Goal: Task Accomplishment & Management: Manage account settings

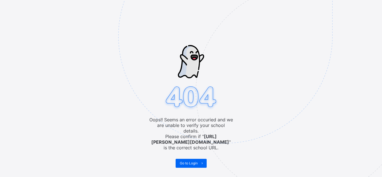
click at [189, 155] on img at bounding box center [263, 64] width 291 height 270
click at [190, 161] on span "Go to Login" at bounding box center [189, 163] width 18 height 4
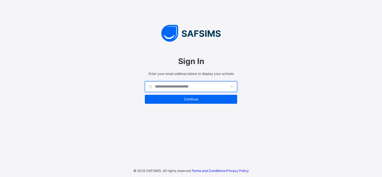
click at [185, 89] on input "text" at bounding box center [191, 86] width 92 height 11
click at [23, 155] on div "**********" at bounding box center [191, 88] width 382 height 177
click at [190, 85] on input "**********" at bounding box center [191, 86] width 92 height 11
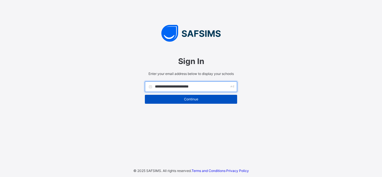
type input "**********"
click at [196, 97] on span "Continue" at bounding box center [191, 99] width 84 height 4
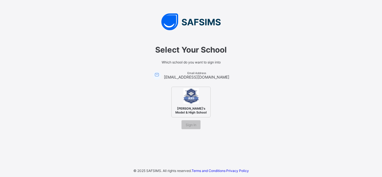
click at [192, 108] on span "[PERSON_NAME]'s Model & High School" at bounding box center [191, 110] width 34 height 11
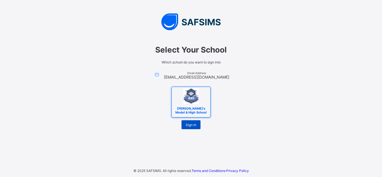
click at [192, 125] on span "Sign In" at bounding box center [190, 125] width 11 height 4
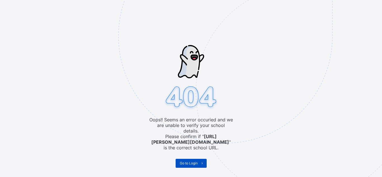
click at [193, 161] on span "Go to Login" at bounding box center [189, 163] width 18 height 4
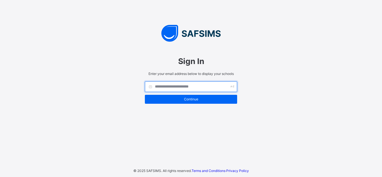
click at [165, 87] on input "text" at bounding box center [191, 86] width 92 height 11
type input "**********"
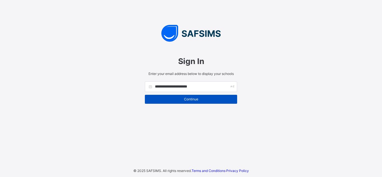
type input "**********"
click at [193, 98] on span "Continue" at bounding box center [191, 99] width 84 height 4
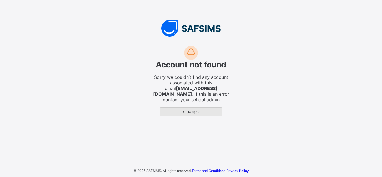
click at [190, 112] on span "← Go back" at bounding box center [191, 112] width 54 height 4
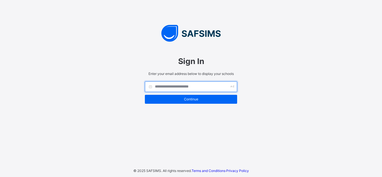
click at [185, 87] on input "text" at bounding box center [191, 86] width 92 height 11
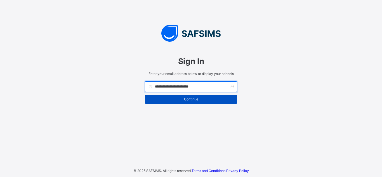
type input "**********"
click at [188, 101] on span "Continue" at bounding box center [191, 99] width 84 height 4
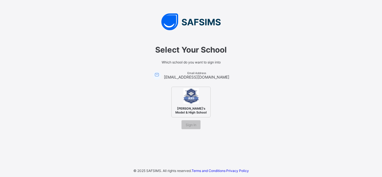
click at [188, 102] on img at bounding box center [190, 95] width 15 height 15
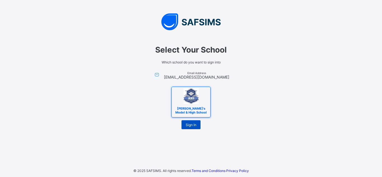
click at [192, 125] on span "Sign In" at bounding box center [190, 125] width 11 height 4
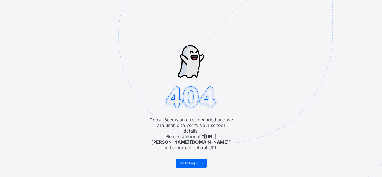
click at [185, 142] on img at bounding box center [263, 64] width 291 height 270
click at [195, 161] on span "Go to Login" at bounding box center [189, 163] width 18 height 4
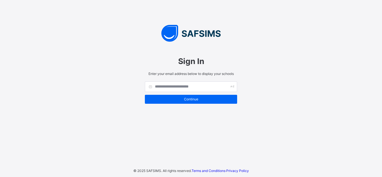
click at [49, 14] on div "Sign In Enter your email address below to display your schools Continue © 2025 …" at bounding box center [191, 88] width 382 height 177
click at [285, 68] on div "Sign In Enter your email address below to display your schools Continue © 2025 …" at bounding box center [191, 88] width 382 height 177
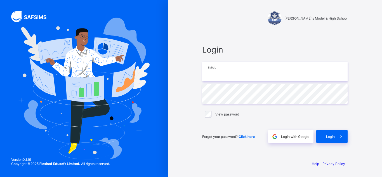
click at [230, 72] on input "email" at bounding box center [274, 72] width 145 height 20
type input "**********"
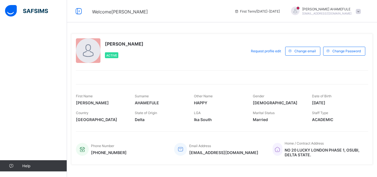
click at [327, 156] on span "NO 20 LUCKY LONDON PHASE 1, OSUBI, DELTA STATE." at bounding box center [324, 151] width 78 height 9
click at [361, 11] on span at bounding box center [358, 11] width 5 height 5
click at [349, 44] on span "Profile" at bounding box center [343, 44] width 37 height 6
click at [78, 12] on icon at bounding box center [78, 11] width 9 height 8
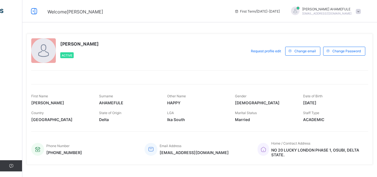
click at [361, 12] on span at bounding box center [358, 11] width 5 height 5
click at [343, 88] on div "First Name JOHN Surname AHAMEFULE Other Name HAPPY Gender Male Date of Birth 19…" at bounding box center [199, 104] width 337 height 41
click at [33, 12] on icon at bounding box center [33, 11] width 9 height 8
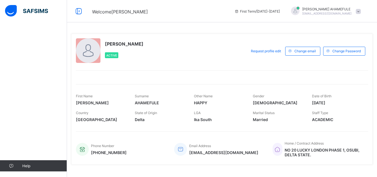
click at [10, 11] on img at bounding box center [26, 11] width 43 height 12
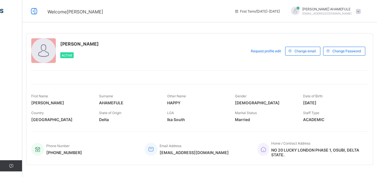
click at [239, 12] on icon at bounding box center [237, 11] width 5 height 4
click at [273, 13] on span "First Term / 2025-2026" at bounding box center [258, 11] width 46 height 4
click at [300, 12] on div at bounding box center [295, 11] width 8 height 8
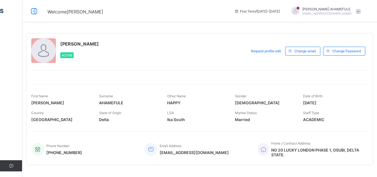
click at [256, 25] on div "AHAMEFULE JOHN HAPPY Active Request profile edit Change email Change Password F…" at bounding box center [199, 141] width 355 height 282
click at [273, 54] on div "Request profile edit" at bounding box center [266, 51] width 39 height 9
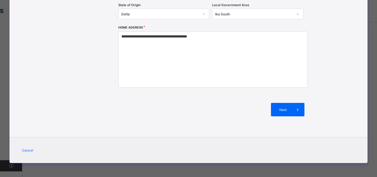
scroll to position [11, 0]
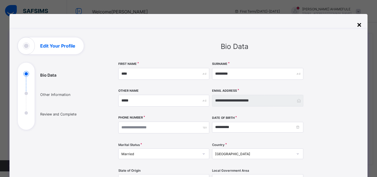
click at [360, 26] on div "×" at bounding box center [359, 24] width 5 height 9
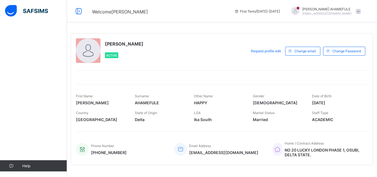
click at [30, 11] on img at bounding box center [26, 11] width 43 height 12
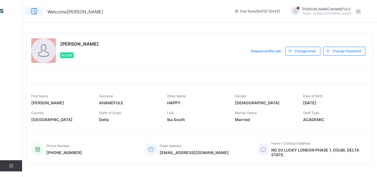
click at [30, 11] on icon at bounding box center [33, 11] width 9 height 8
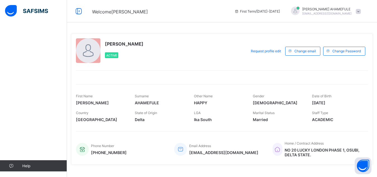
click at [33, 9] on img at bounding box center [26, 11] width 43 height 12
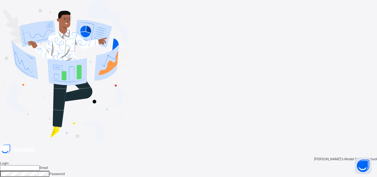
type input "**********"
